Goal: Task Accomplishment & Management: Use online tool/utility

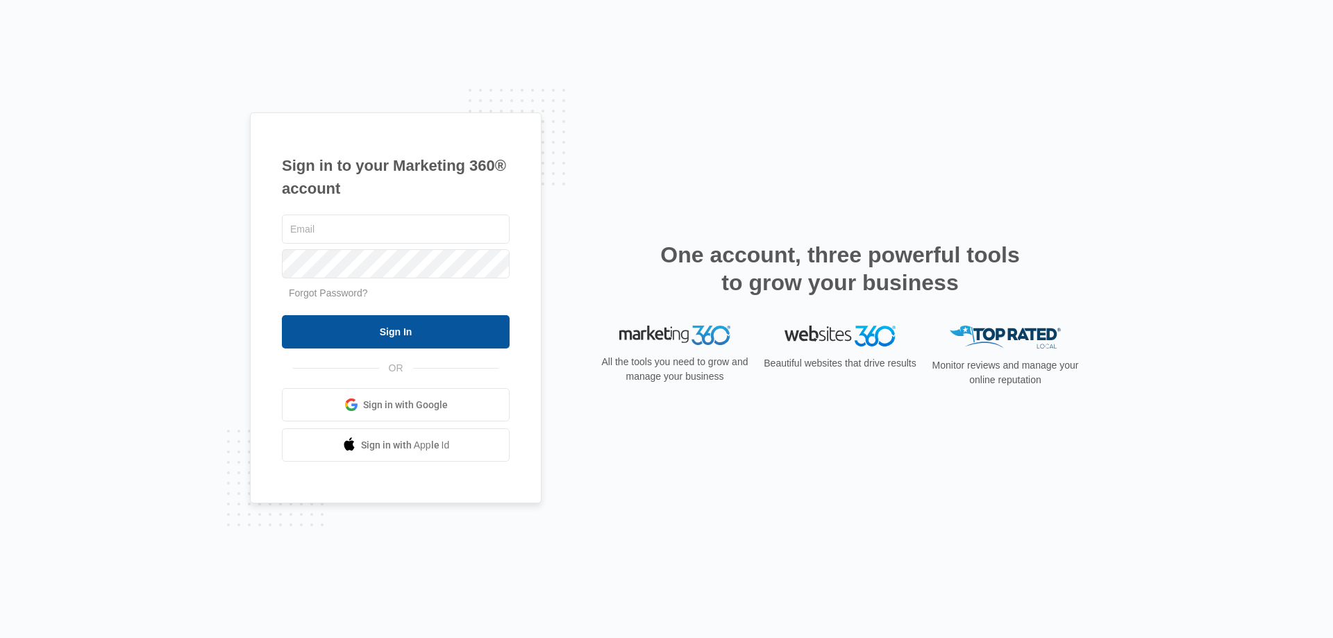
type input "jpeltonovich@empirebeautyschools.com"
click at [417, 342] on input "Sign In" at bounding box center [396, 331] width 228 height 33
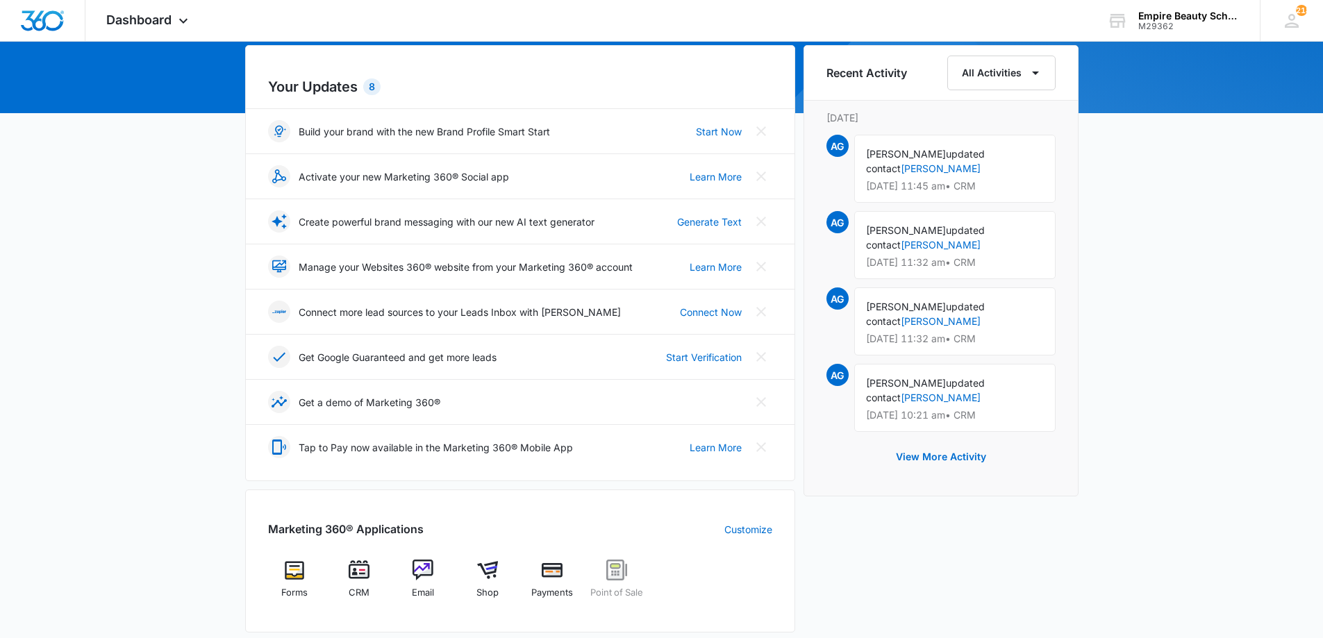
scroll to position [138, 0]
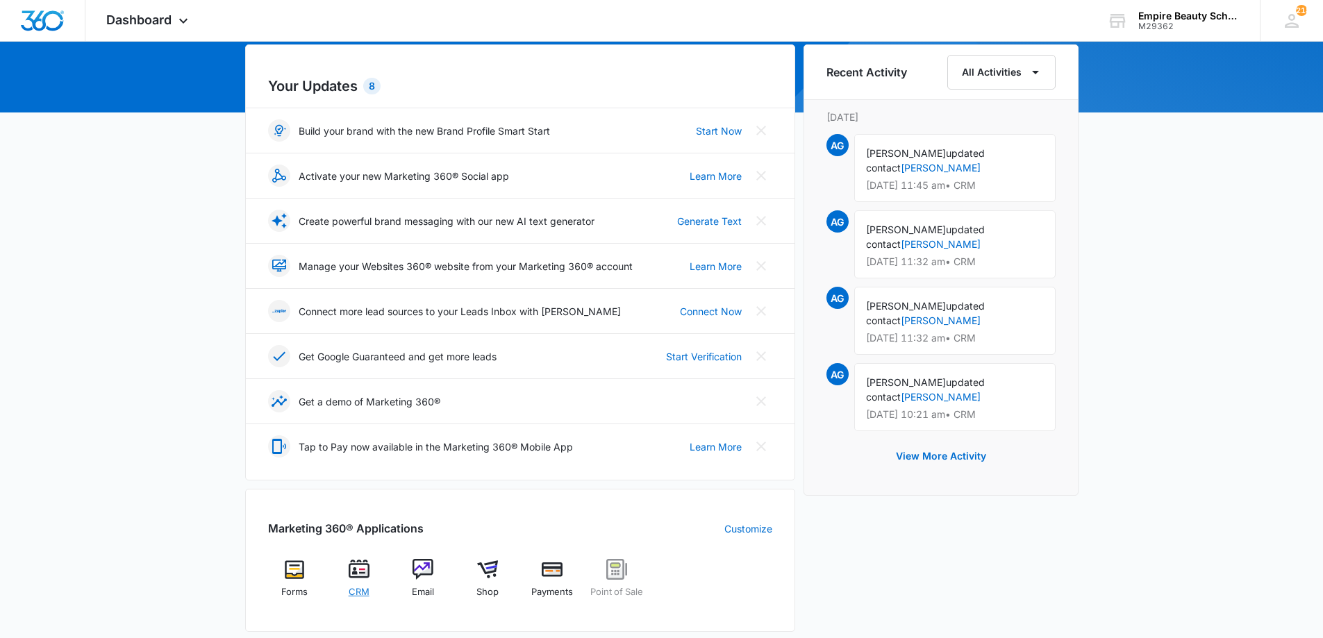
click at [363, 562] on img at bounding box center [359, 569] width 21 height 21
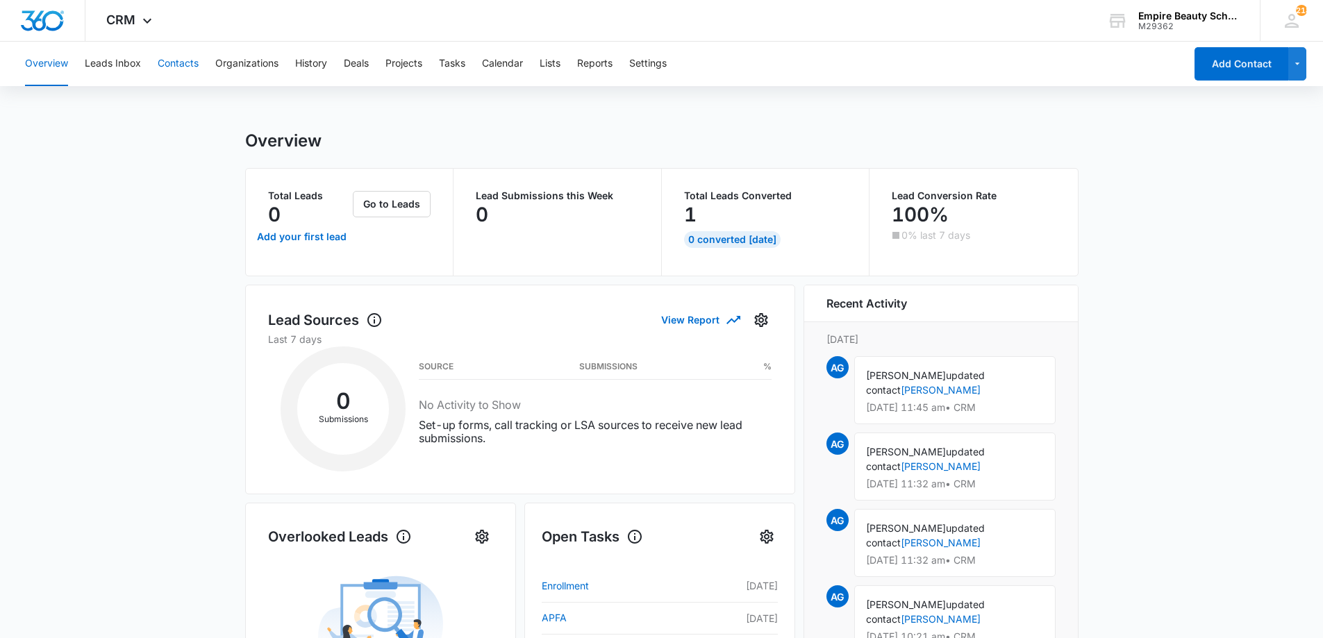
click at [190, 65] on button "Contacts" at bounding box center [178, 64] width 41 height 44
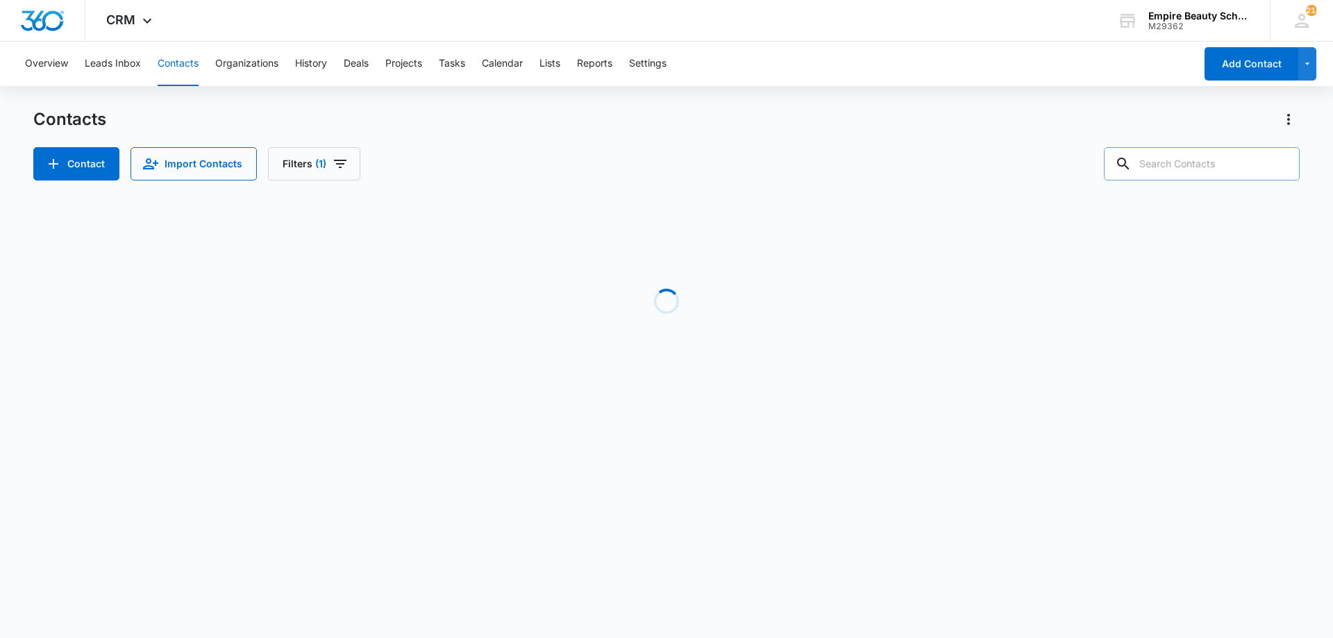
click at [1220, 162] on input "text" at bounding box center [1202, 163] width 196 height 33
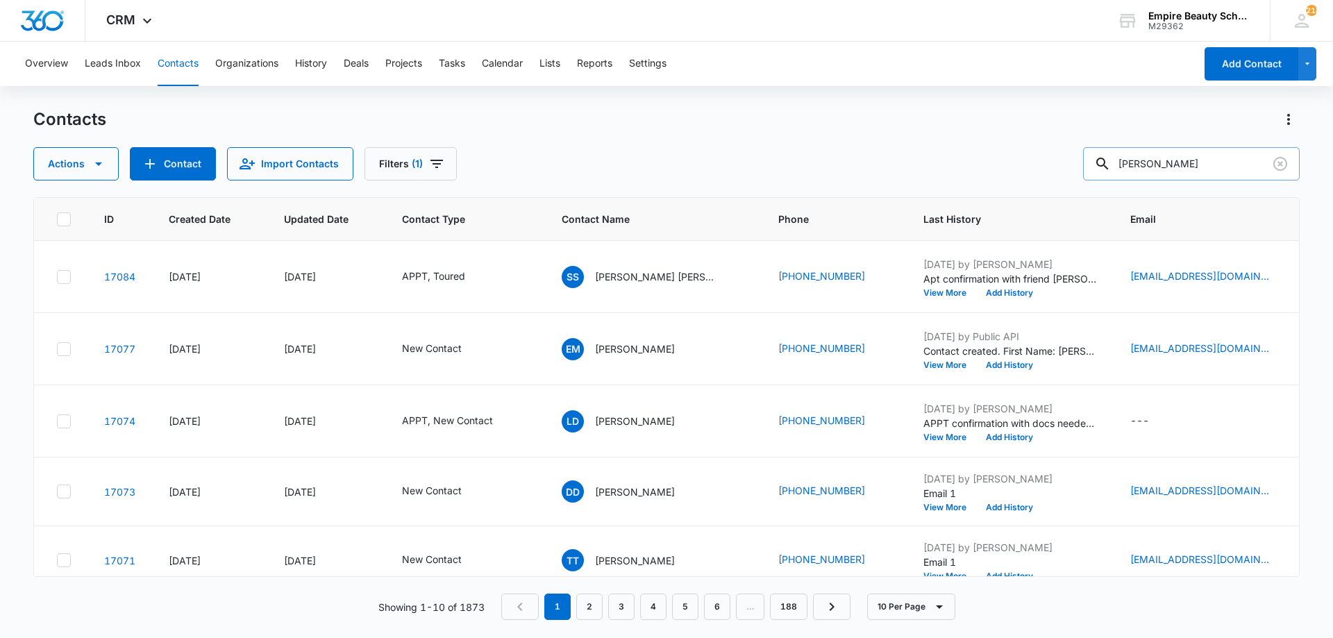
type input "hellings"
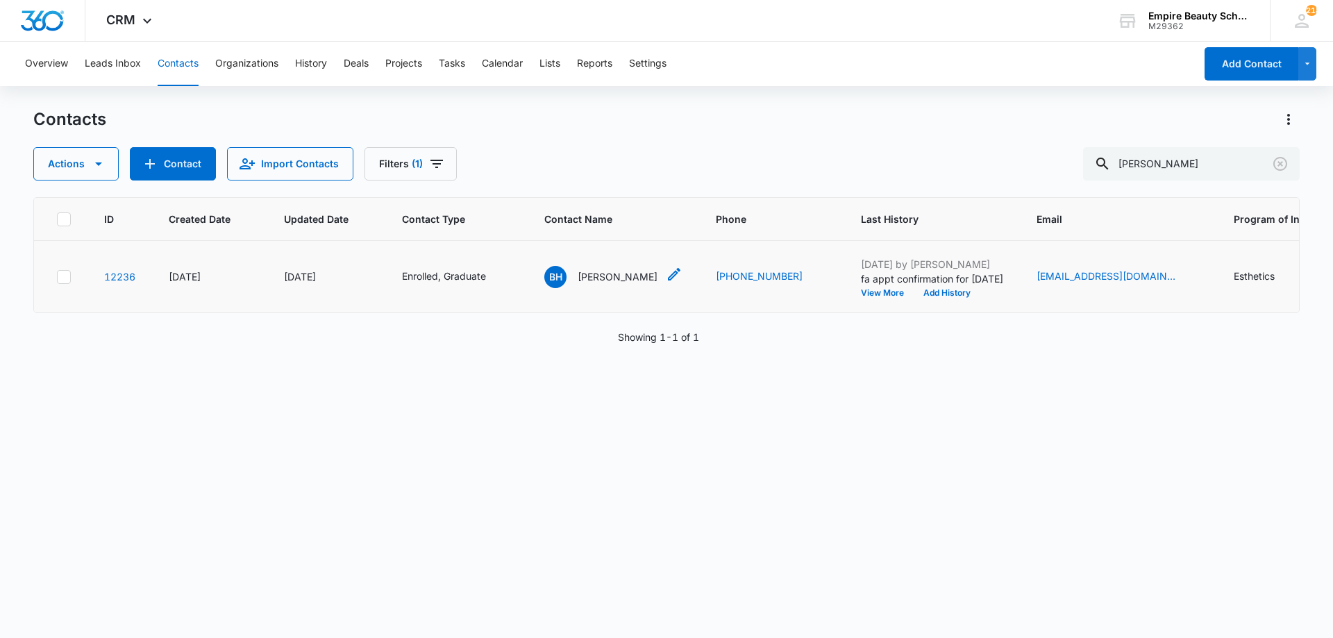
click at [627, 276] on p "Breann Hellings" at bounding box center [618, 276] width 80 height 15
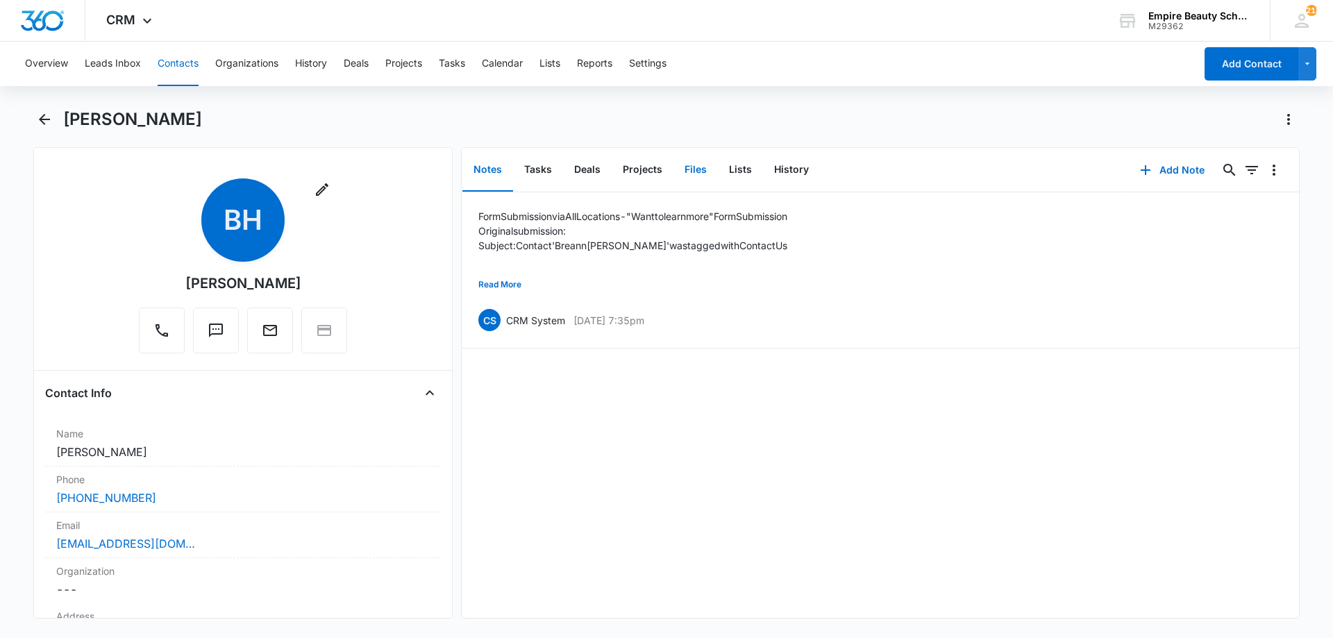
click at [697, 174] on button "Files" at bounding box center [696, 170] width 44 height 43
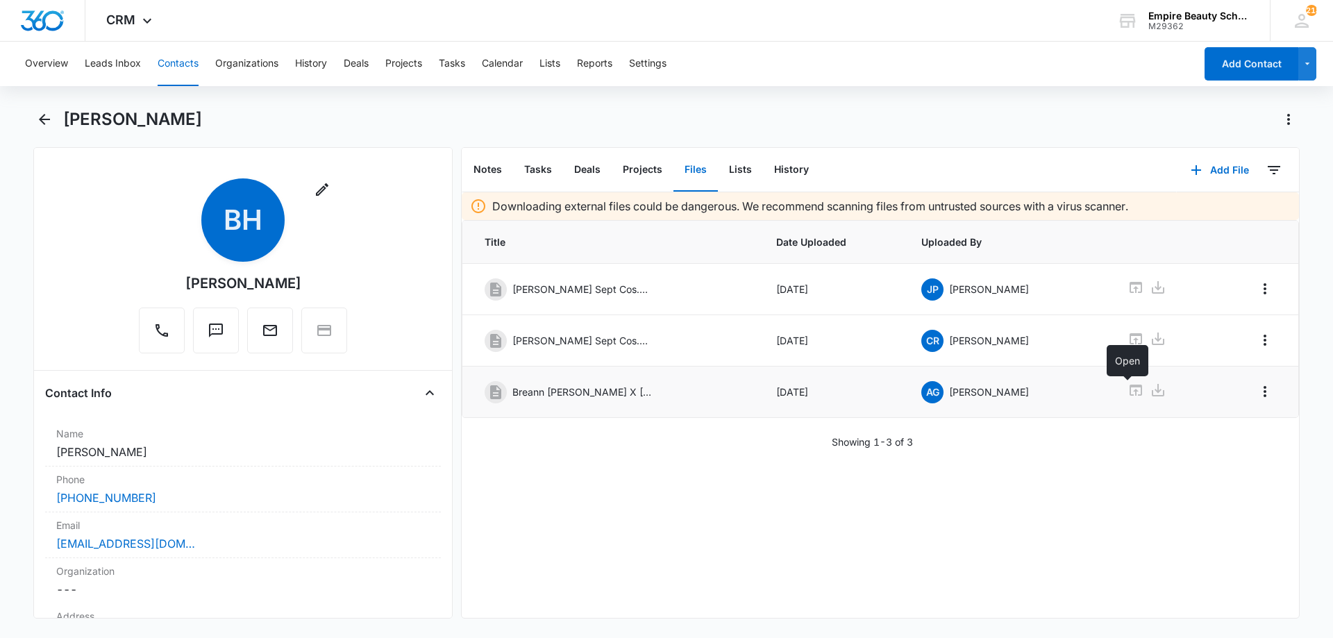
click at [1128, 392] on icon at bounding box center [1136, 390] width 17 height 17
